Goal: Information Seeking & Learning: Understand process/instructions

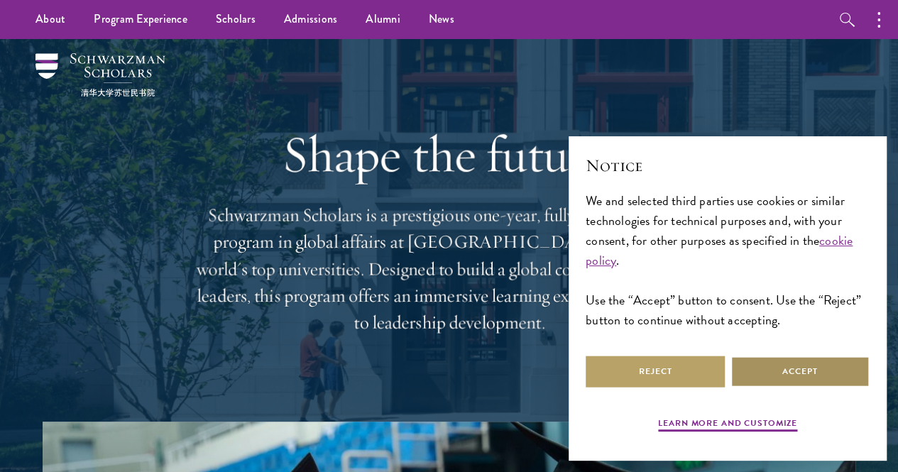
click at [822, 372] on button "Accept" at bounding box center [799, 371] width 139 height 32
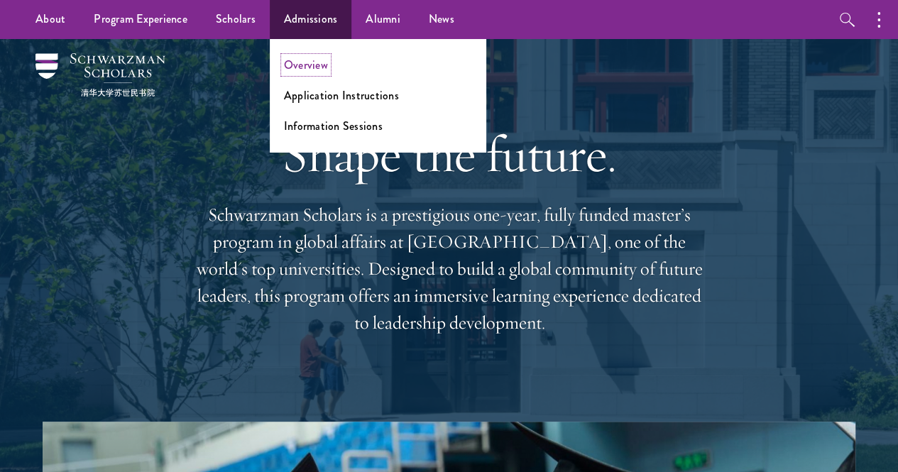
click at [304, 62] on link "Overview" at bounding box center [306, 65] width 44 height 16
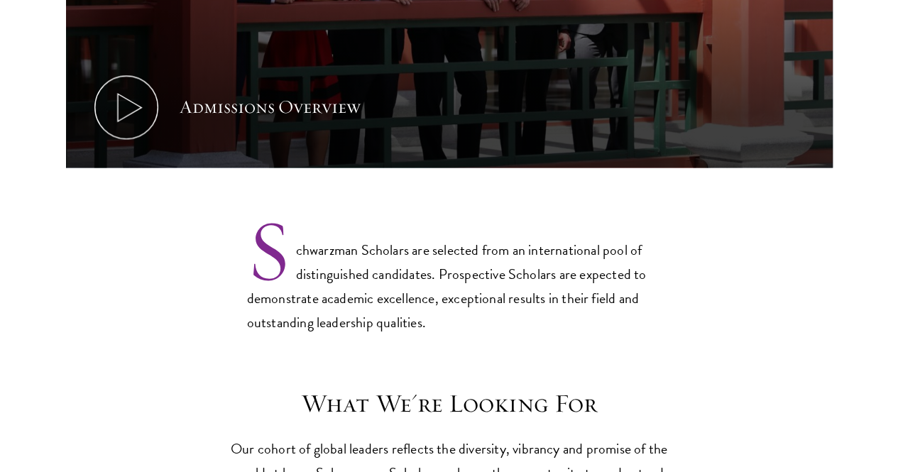
scroll to position [966, 0]
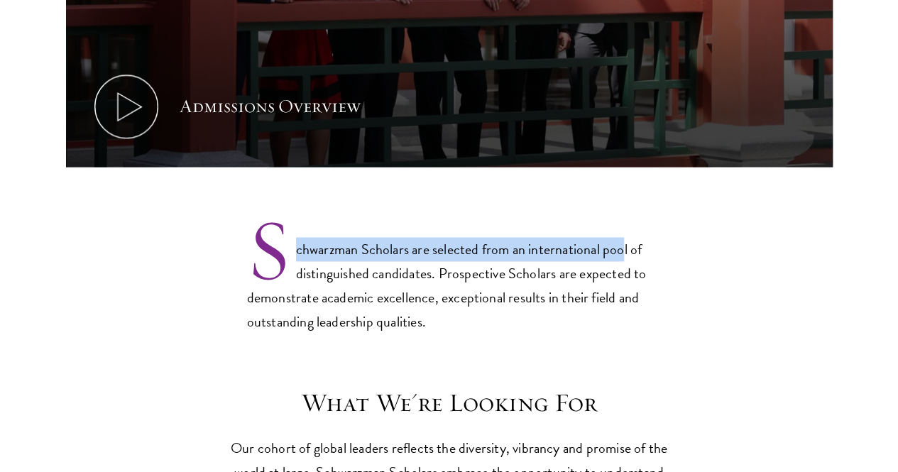
drag, startPoint x: 294, startPoint y: 201, endPoint x: 323, endPoint y: 232, distance: 42.2
click at [323, 232] on p "Schwarzman Scholars are selected from an international pool of distinguished ca…" at bounding box center [449, 275] width 404 height 118
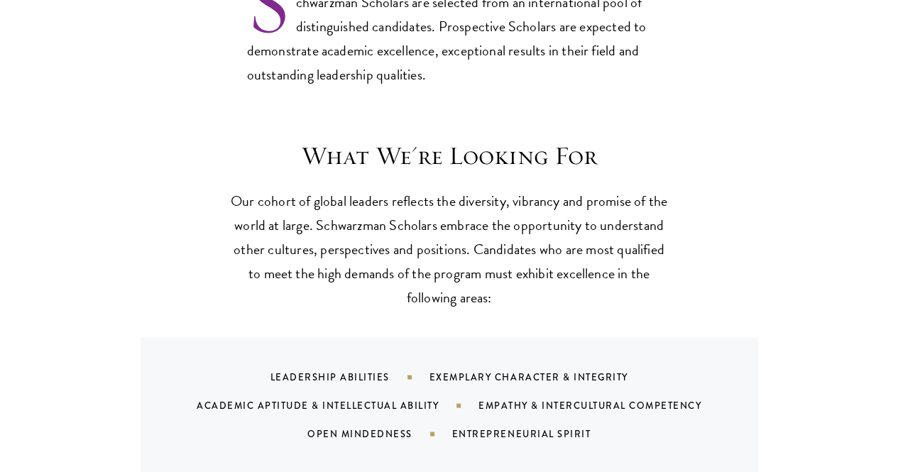
scroll to position [1218, 0]
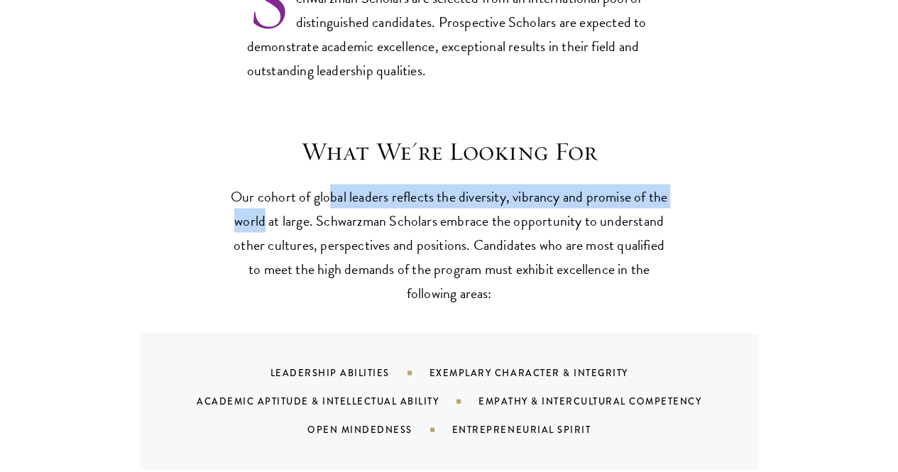
drag, startPoint x: 360, startPoint y: 164, endPoint x: 383, endPoint y: 191, distance: 35.7
click at [383, 191] on p "Our cohort of global leaders reflects the diversity, vibrancy and promise of th…" at bounding box center [449, 244] width 440 height 121
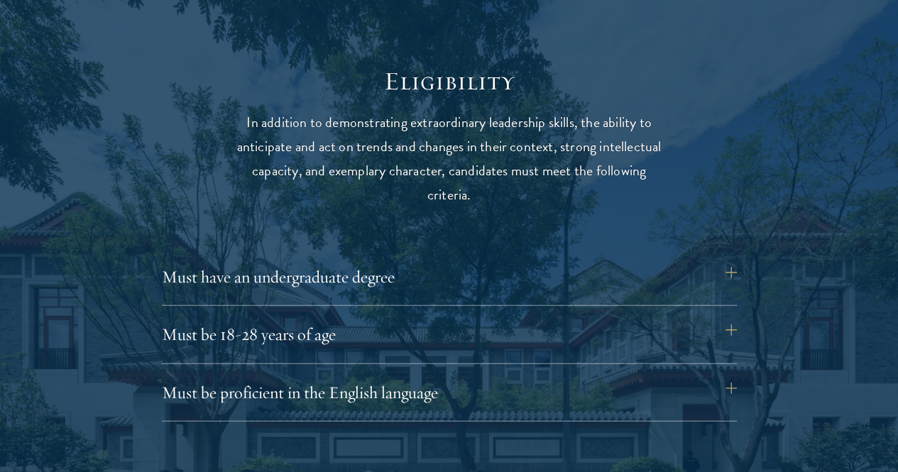
scroll to position [1788, 0]
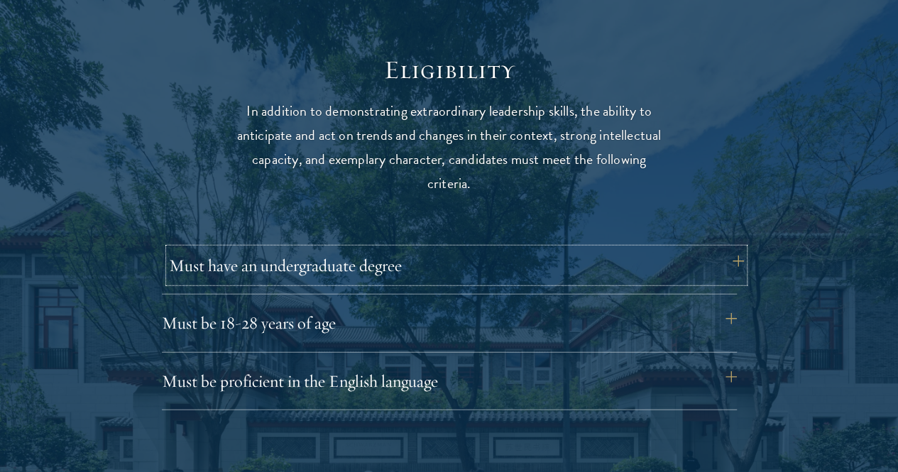
click at [727, 250] on button "Must have an undergraduate degree" at bounding box center [456, 265] width 575 height 34
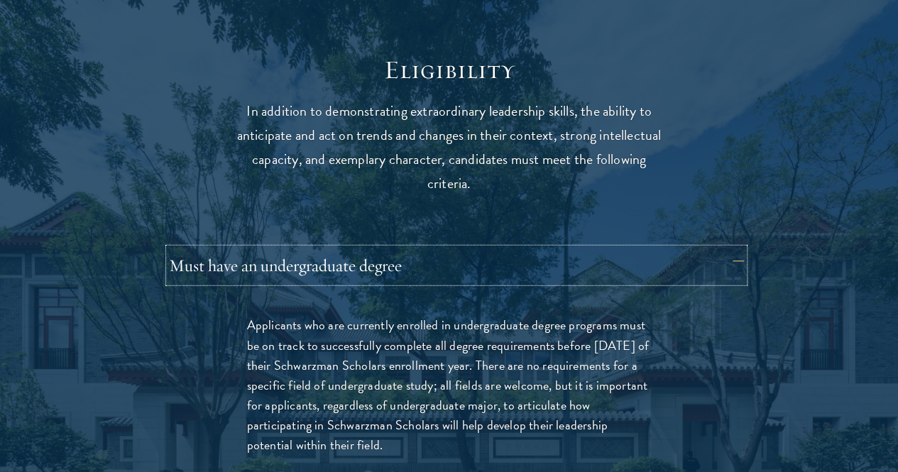
click at [727, 250] on button "Must have an undergraduate degree" at bounding box center [456, 265] width 575 height 34
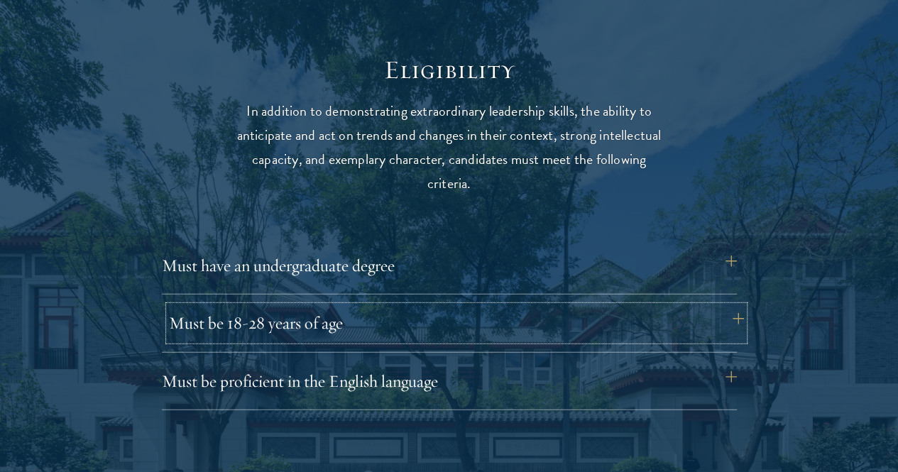
click at [721, 306] on button "Must be 18-28 years of age" at bounding box center [456, 323] width 575 height 34
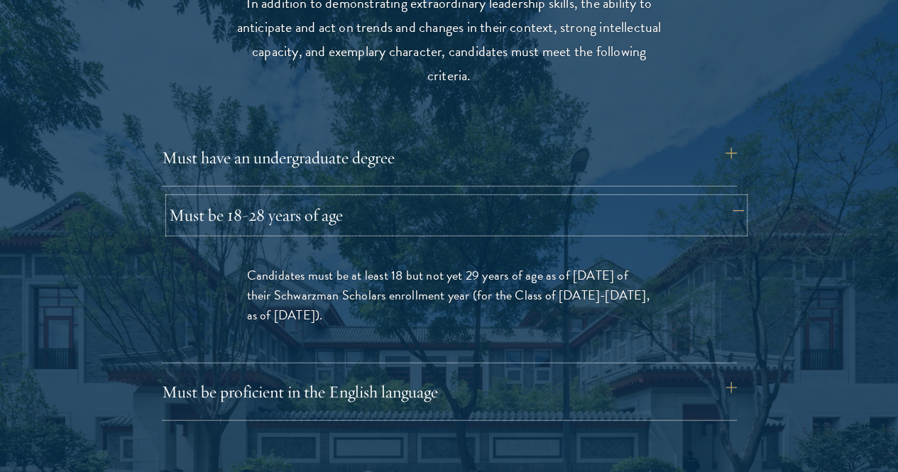
scroll to position [1897, 0]
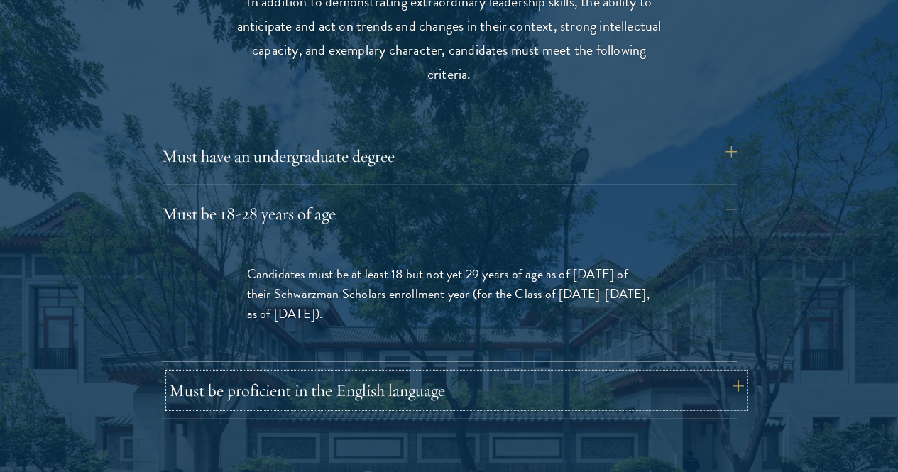
click at [721, 373] on button "Must be proficient in the English language" at bounding box center [456, 390] width 575 height 34
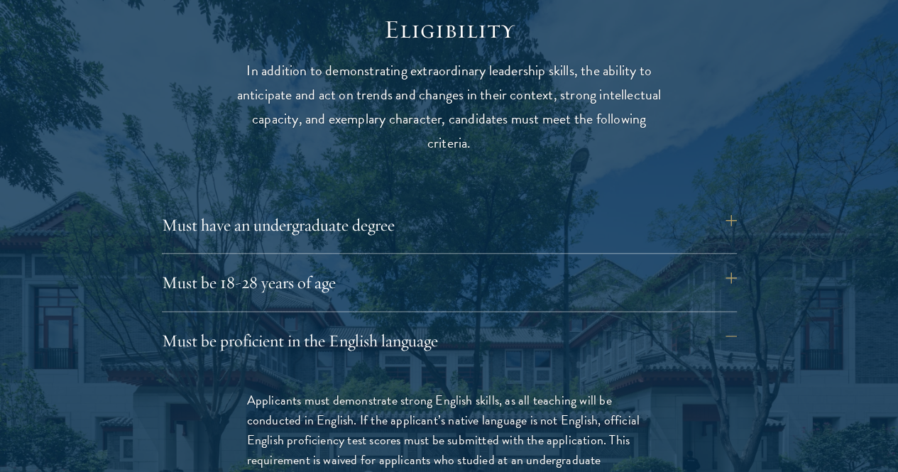
scroll to position [1878, 0]
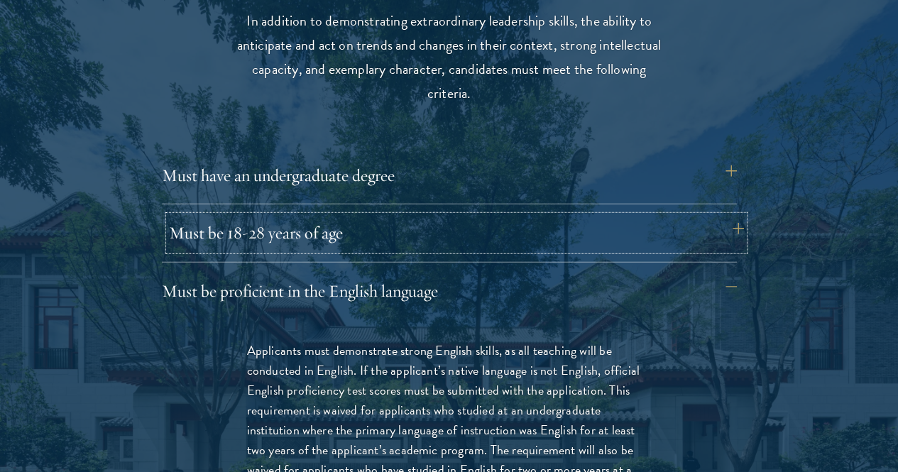
click at [636, 223] on button "Must be 18-28 years of age" at bounding box center [456, 233] width 575 height 34
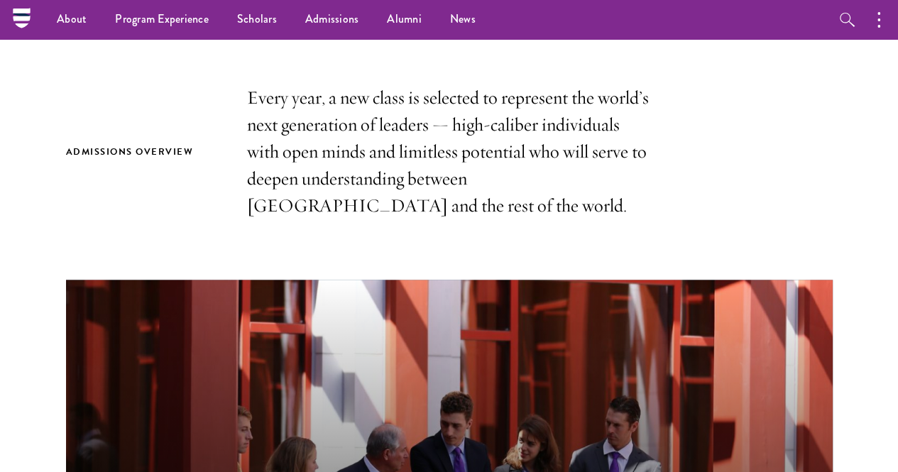
scroll to position [0, 0]
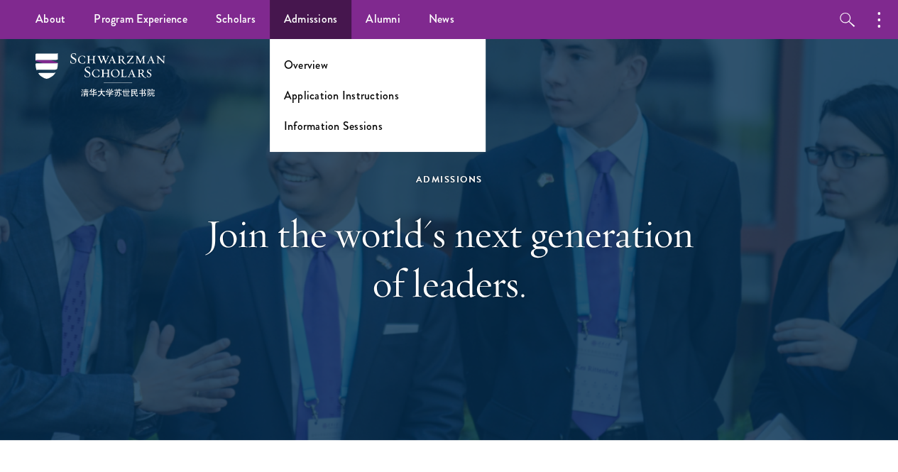
click at [351, 103] on ul "Overview Application Instructions Information Sessions" at bounding box center [378, 95] width 216 height 113
click at [342, 94] on link "Application Instructions" at bounding box center [341, 95] width 115 height 16
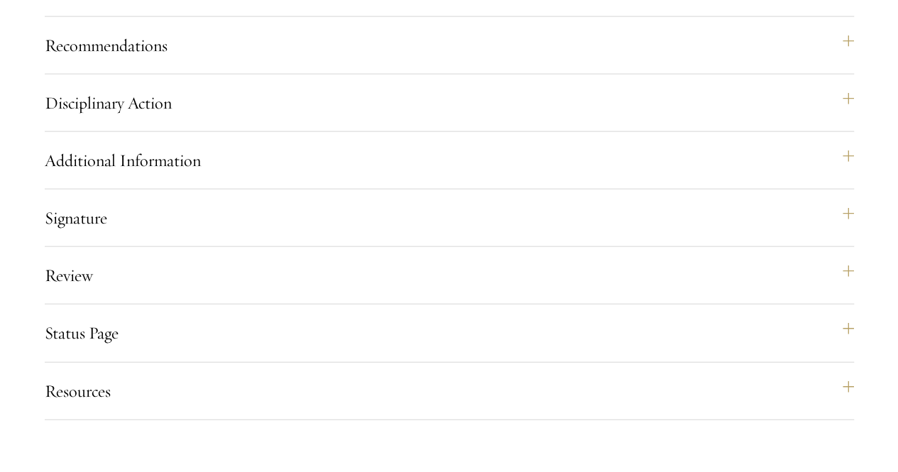
scroll to position [1583, 0]
